Goal: Information Seeking & Learning: Learn about a topic

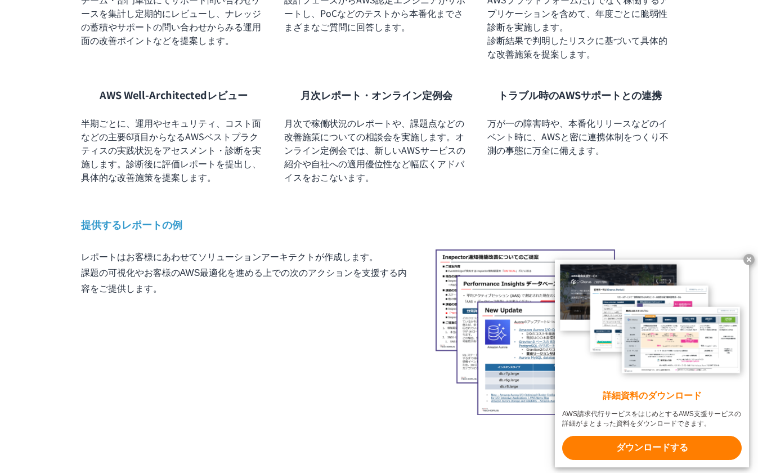
scroll to position [914, 0]
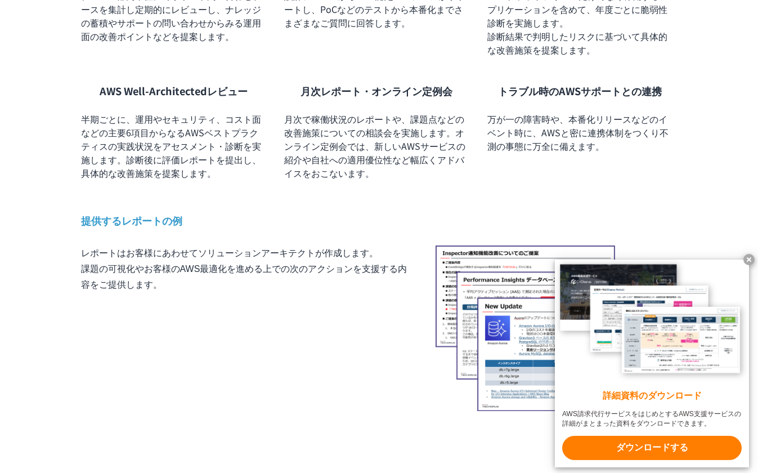
drag, startPoint x: 72, startPoint y: 247, endPoint x: 83, endPoint y: 314, distance: 68.0
click at [83, 314] on div "TOP AWS総合支援・リセール C-Chorus AWS請求代行サービス エンタープライズプラン 技術・セキュリティ対策重視の中・大規模利用のお客様向けプラ…" at bounding box center [379, 194] width 758 height 1873
click at [83, 314] on div "レポートはお客様にあわせてソリューションアーキテクトが作成します。 課題の可視化やお客様のAWS最適化を進める上での次のアクションを支援する内容をご提供します。" at bounding box center [379, 329] width 597 height 166
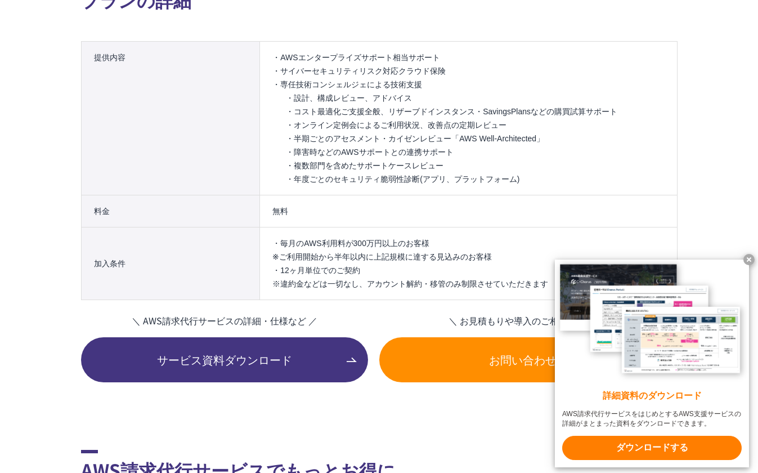
scroll to position [1430, 0]
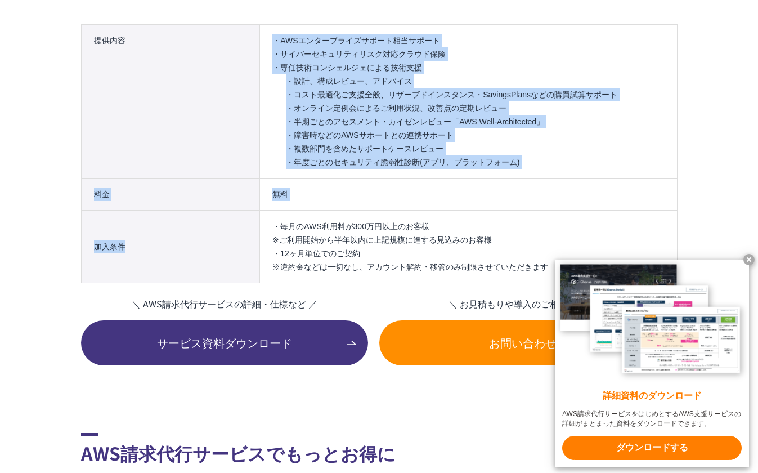
drag, startPoint x: 170, startPoint y: 167, endPoint x: 184, endPoint y: 245, distance: 79.4
click at [184, 245] on table "提供内容 ・AWSエンタープライズサポート相当サポート ・サイバーセキュリティリスク対応クラウド保険 ・専任技術コンシェルジェによる技術支援 ・設計、構成レビ…" at bounding box center [379, 153] width 597 height 259
click at [184, 245] on th "加入条件" at bounding box center [170, 247] width 179 height 73
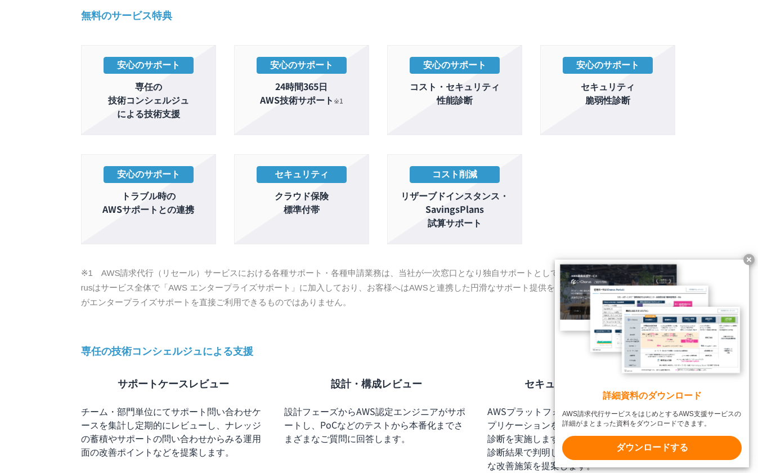
scroll to position [623, 0]
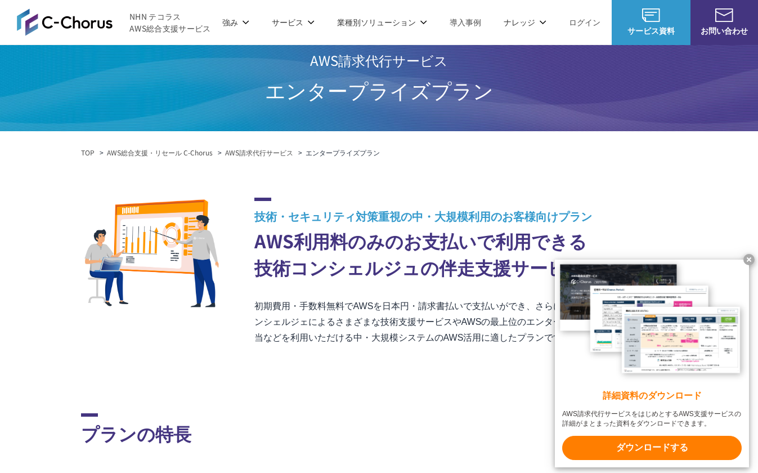
scroll to position [0, 0]
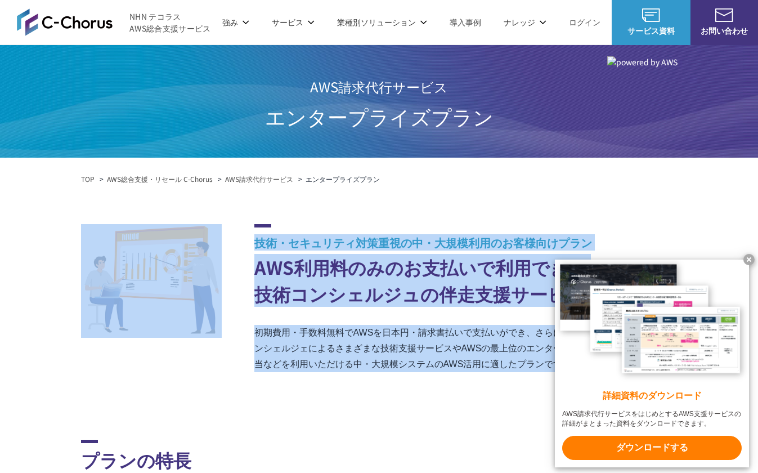
drag, startPoint x: 260, startPoint y: 417, endPoint x: 255, endPoint y: 226, distance: 191.0
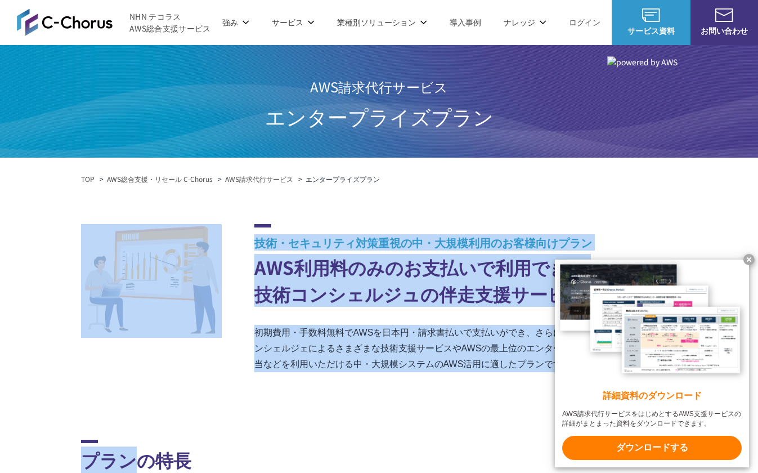
drag, startPoint x: 258, startPoint y: 209, endPoint x: 278, endPoint y: 418, distance: 209.8
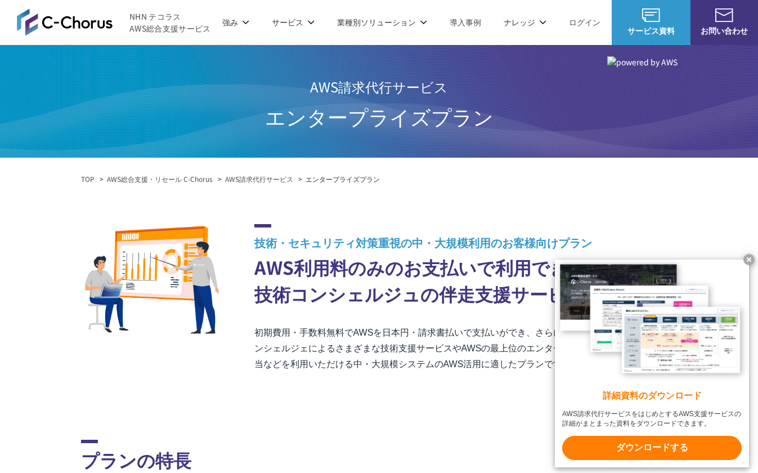
click at [747, 255] on x-t at bounding box center [749, 259] width 11 height 11
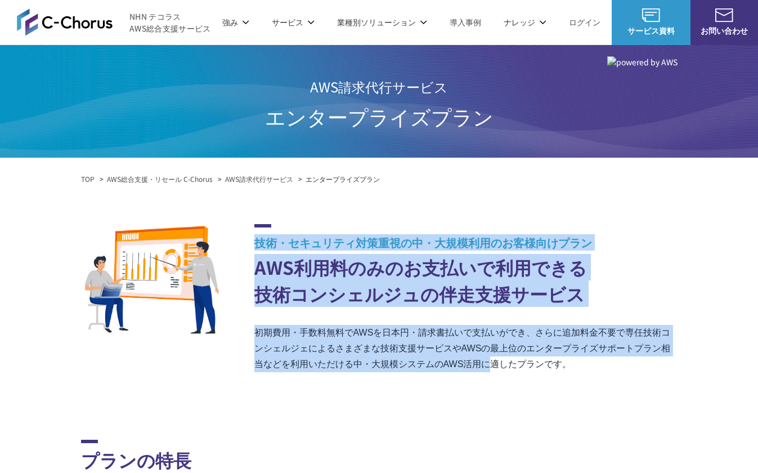
drag, startPoint x: 488, startPoint y: 356, endPoint x: 462, endPoint y: 196, distance: 162.6
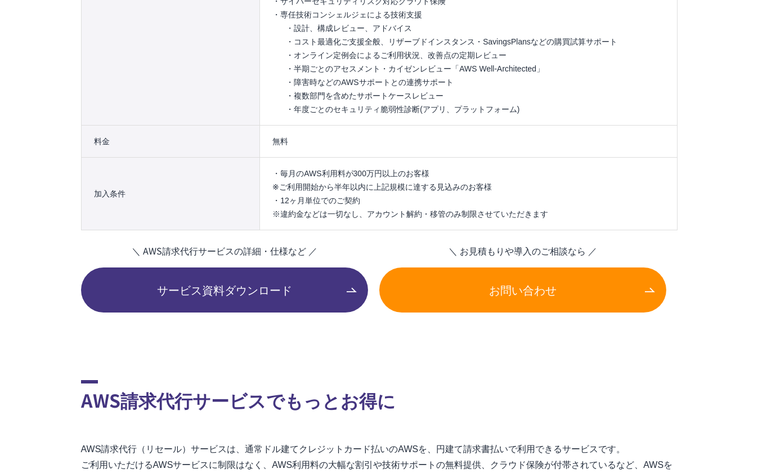
scroll to position [1551, 0]
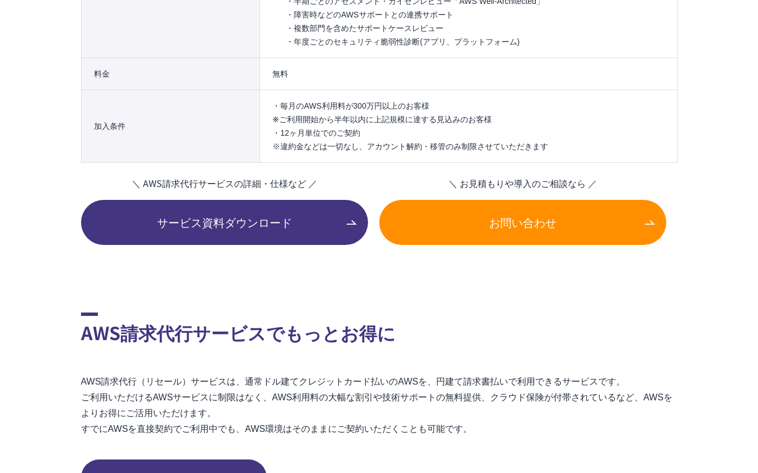
drag, startPoint x: 360, startPoint y: 307, endPoint x: 333, endPoint y: 109, distance: 200.6
click at [333, 109] on li "・毎月のAWS利用料が300万円以上のお客様 ※ご利用開始から半年以内に上記規模に達する見込みのお客様" at bounding box center [469, 112] width 392 height 27
drag, startPoint x: 337, startPoint y: 87, endPoint x: 352, endPoint y: 153, distance: 67.1
click at [352, 153] on tbody "料金 無料 加入条件 ・毎月のAWS利用料が300万円以上のお客様 ※ご利用開始から半年以内に上記規模に達する見込みのお客様 ・12ヶ月単位でのご契約 ※違約…" at bounding box center [379, 110] width 596 height 105
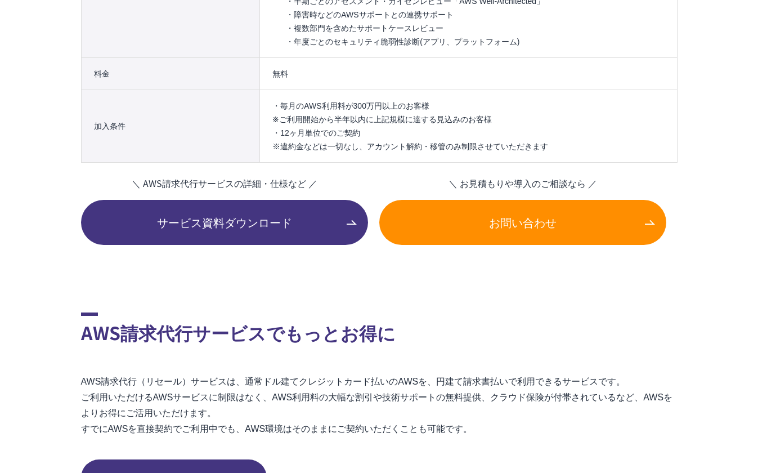
click at [352, 153] on li "・12ヶ月単位でのご契約 ※違約金などは一切なし、アカウント解約・移管のみ制限させていただきます" at bounding box center [469, 139] width 392 height 27
drag, startPoint x: 352, startPoint y: 153, endPoint x: 340, endPoint y: 64, distance: 89.8
click at [340, 64] on tbody "料金 無料 加入条件 ・毎月のAWS利用料が300万円以上のお客様 ※ご利用開始から半年以内に上記規模に達する見込みのお客様 ・12ヶ月単位でのご契約 ※違約…" at bounding box center [379, 110] width 596 height 105
click at [340, 64] on td "無料" at bounding box center [468, 74] width 417 height 32
drag, startPoint x: 263, startPoint y: 146, endPoint x: 543, endPoint y: 149, distance: 279.9
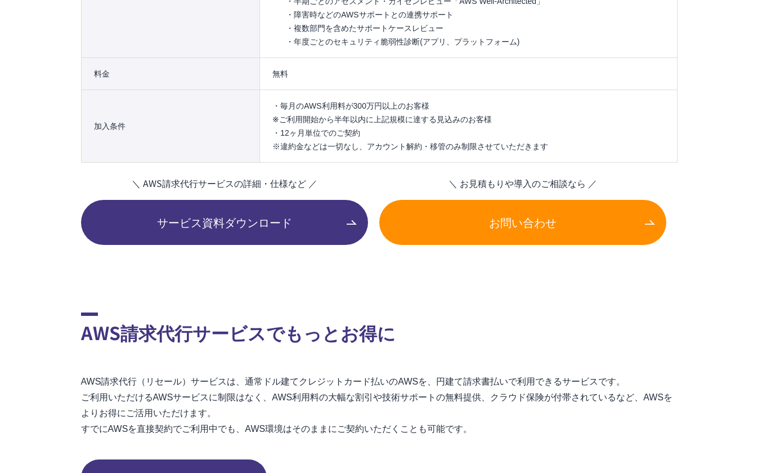
click at [543, 149] on td "・毎月のAWS利用料が300万円以上のお客様 ※ご利用開始から半年以内に上記規模に達する見込みのお客様 ・12ヶ月単位でのご契約 ※違約金などは一切なし、アカ…" at bounding box center [468, 126] width 417 height 73
click at [544, 149] on li "・12ヶ月単位でのご契約 ※違約金などは一切なし、アカウント解約・移管のみ制限させていただきます" at bounding box center [469, 139] width 392 height 27
drag, startPoint x: 546, startPoint y: 149, endPoint x: 526, endPoint y: 96, distance: 56.5
click at [526, 96] on td "・毎月のAWS利用料が300万円以上のお客様 ※ご利用開始から半年以内に上記規模に達する見込みのお客様 ・12ヶ月単位でのご契約 ※違約金などは一切なし、アカ…" at bounding box center [468, 126] width 417 height 73
